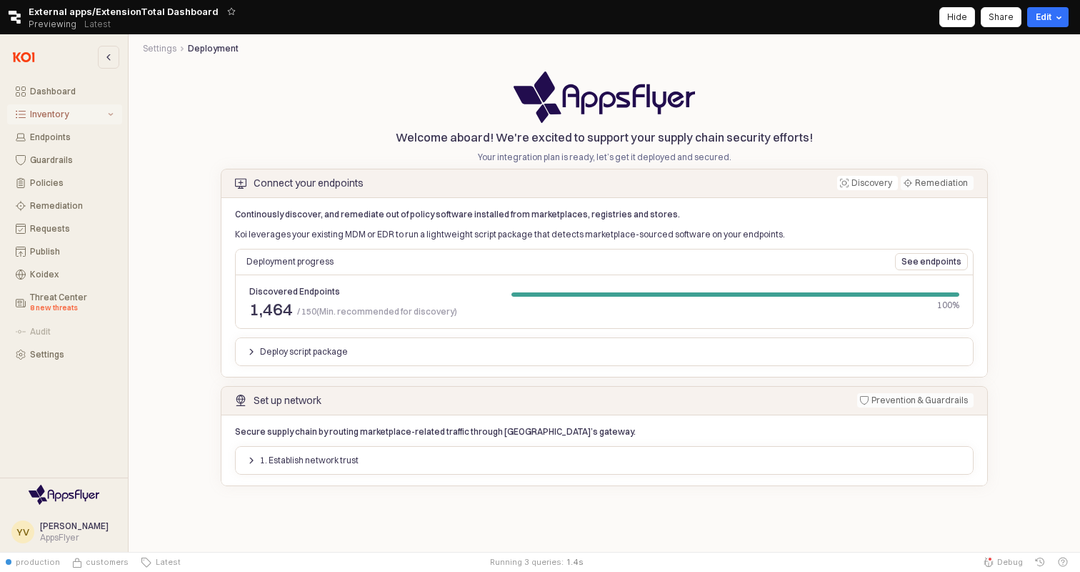
click at [55, 116] on div "Inventory" at bounding box center [67, 114] width 75 height 10
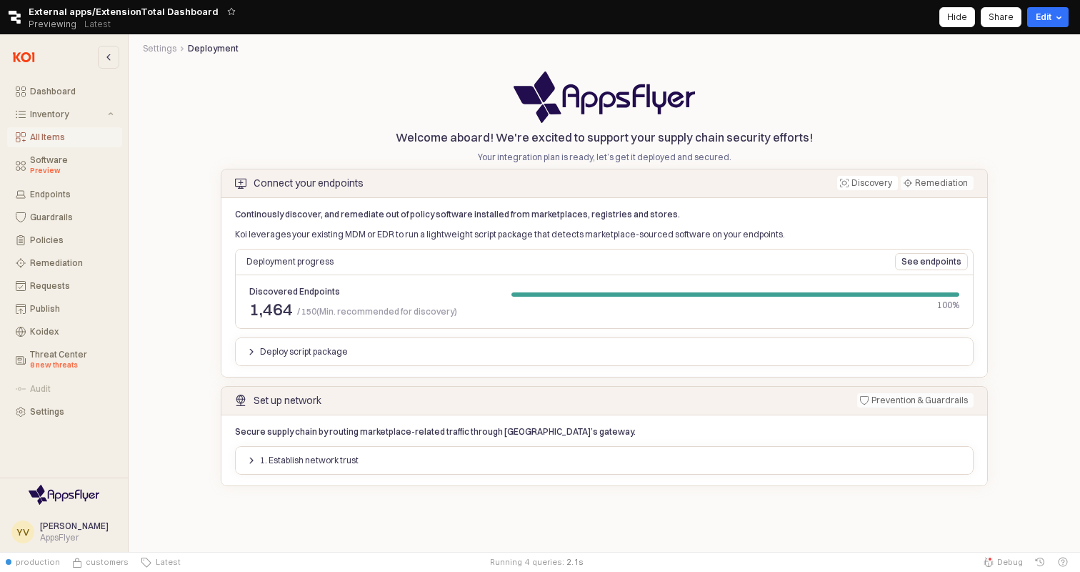
click at [56, 142] on div "All Items" at bounding box center [72, 137] width 84 height 10
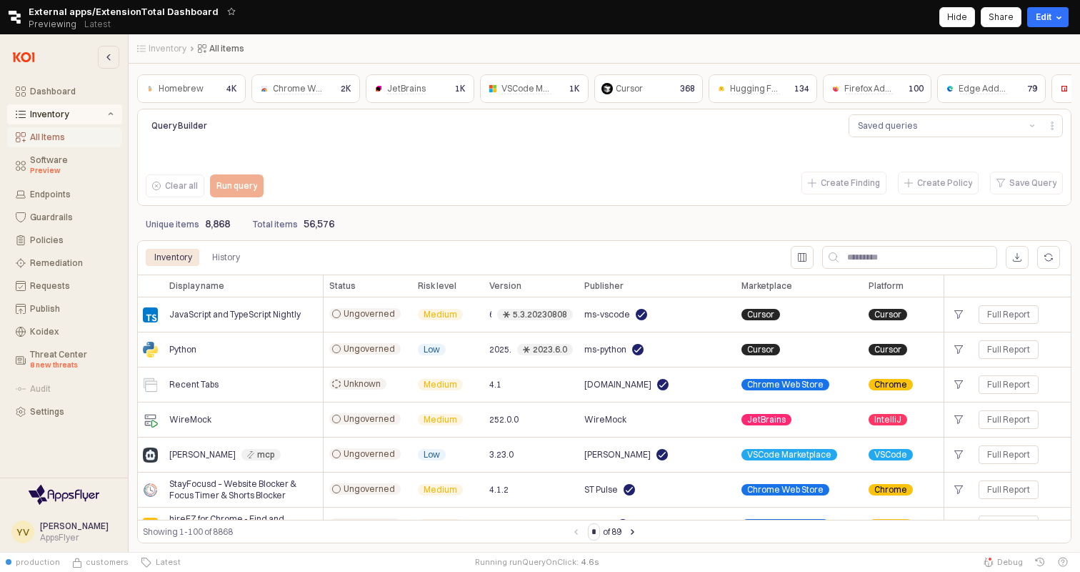
click at [59, 143] on button "All Items" at bounding box center [64, 137] width 115 height 20
click at [38, 136] on div "All Items" at bounding box center [72, 137] width 84 height 10
click at [38, 141] on div "All Items" at bounding box center [72, 137] width 84 height 10
click at [54, 237] on div "Policies" at bounding box center [72, 240] width 84 height 10
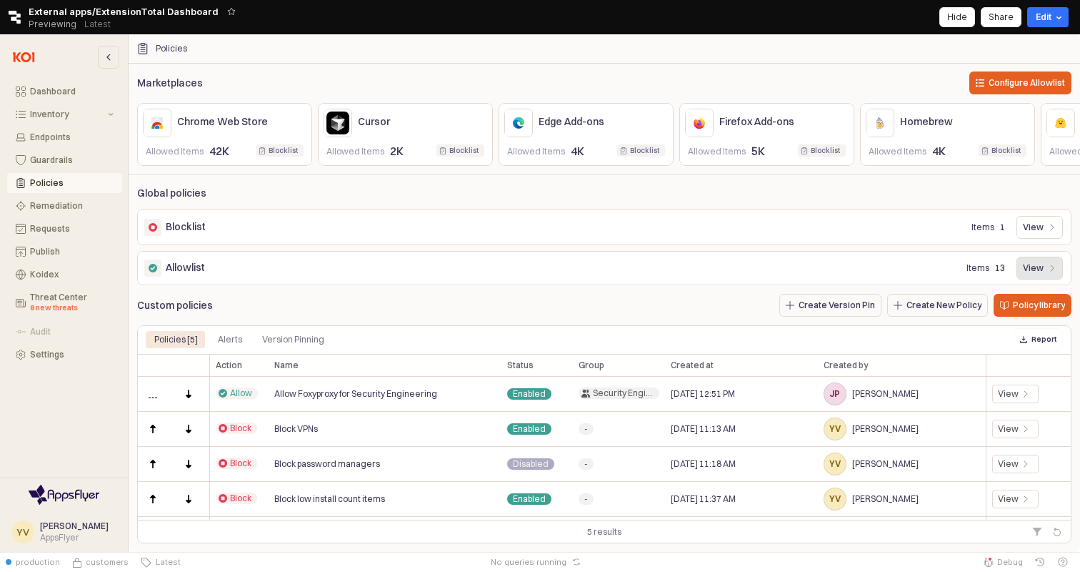
click at [1043, 268] on p "View" at bounding box center [1033, 267] width 21 height 11
